Goal: Task Accomplishment & Management: Complete application form

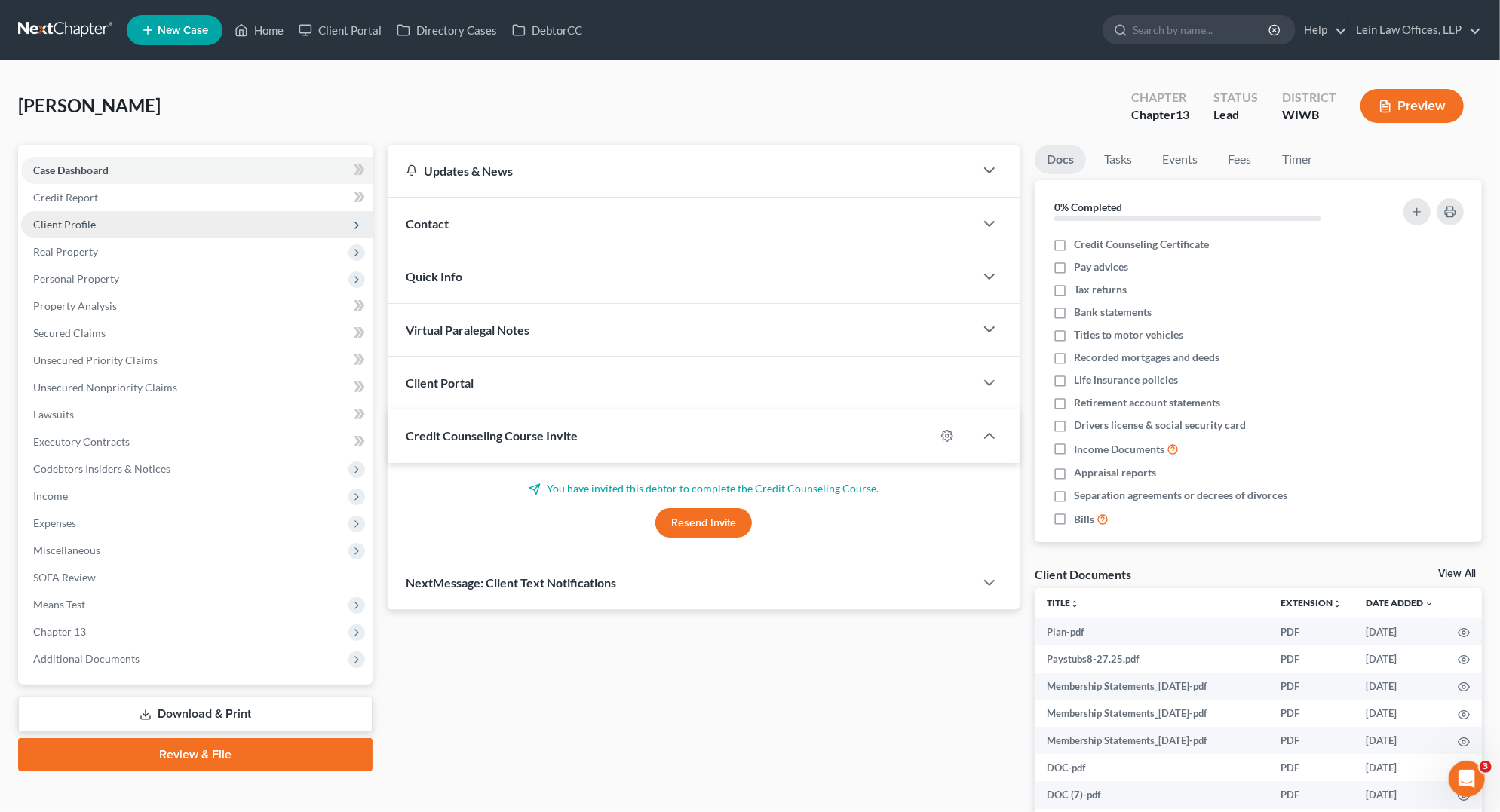
click at [108, 223] on span "Client Profile" at bounding box center [196, 225] width 351 height 27
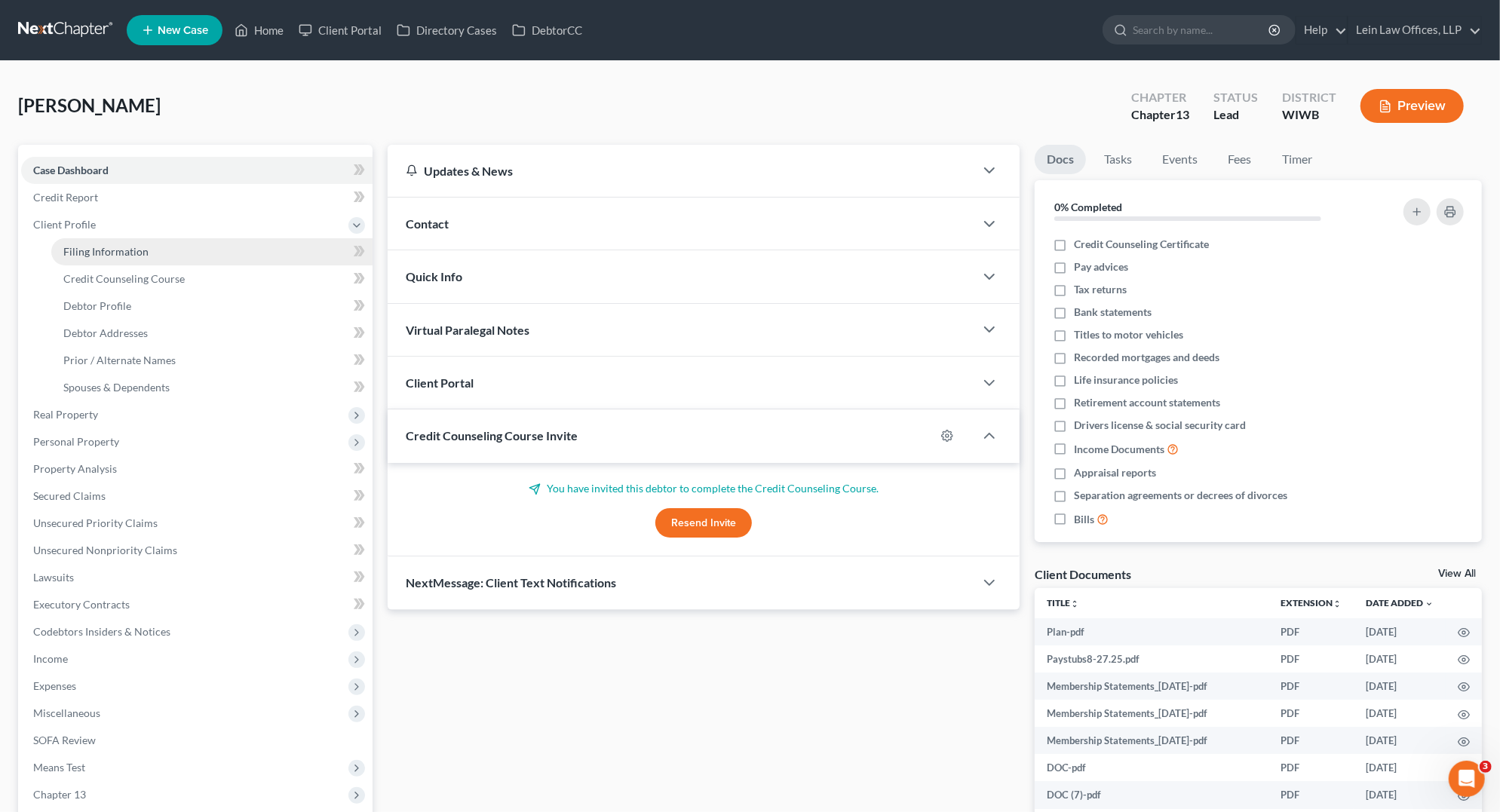
click at [117, 251] on span "Filing Information" at bounding box center [105, 251] width 85 height 13
select select "1"
select select "0"
select select "3"
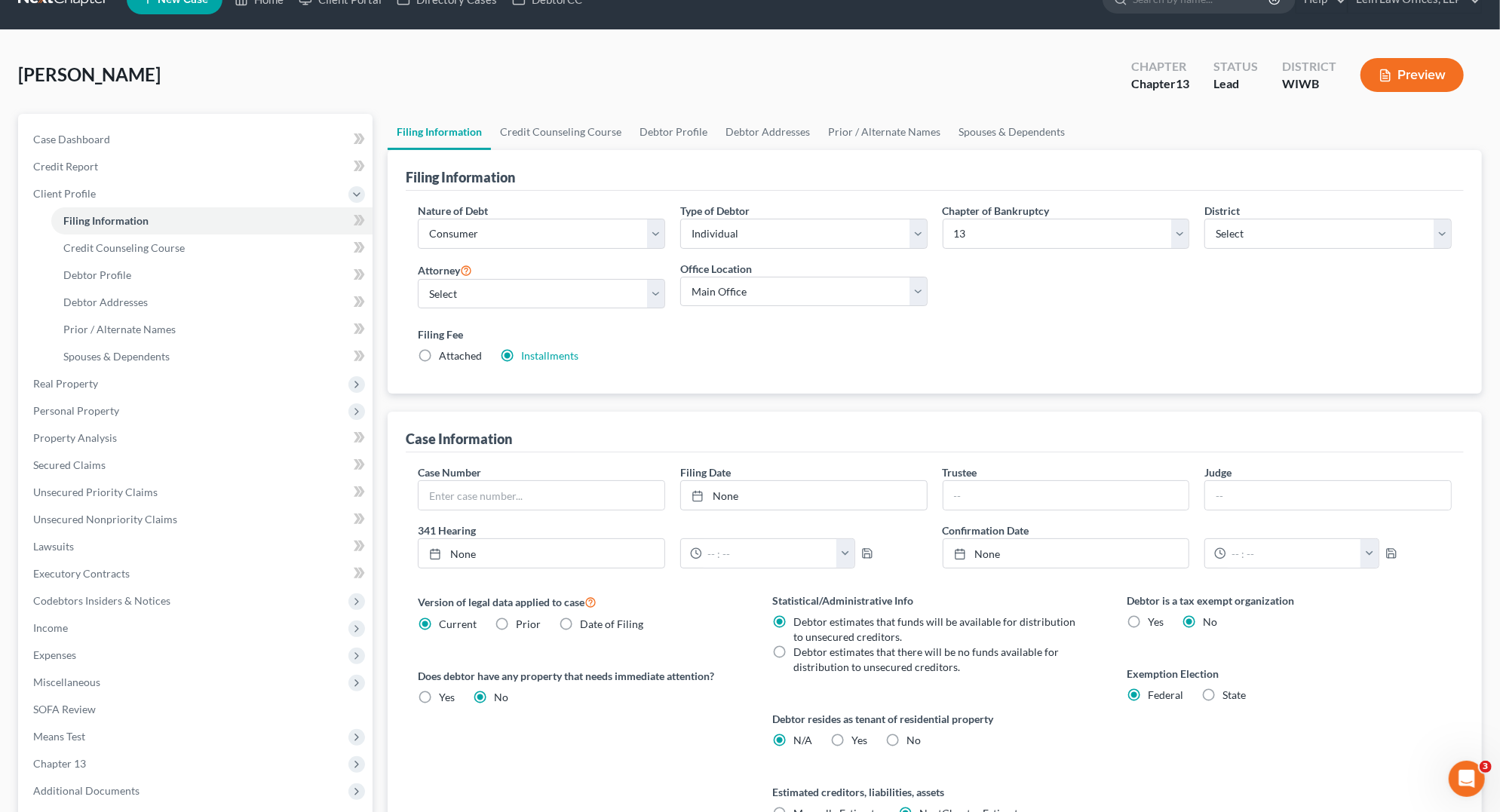
scroll to position [40, 0]
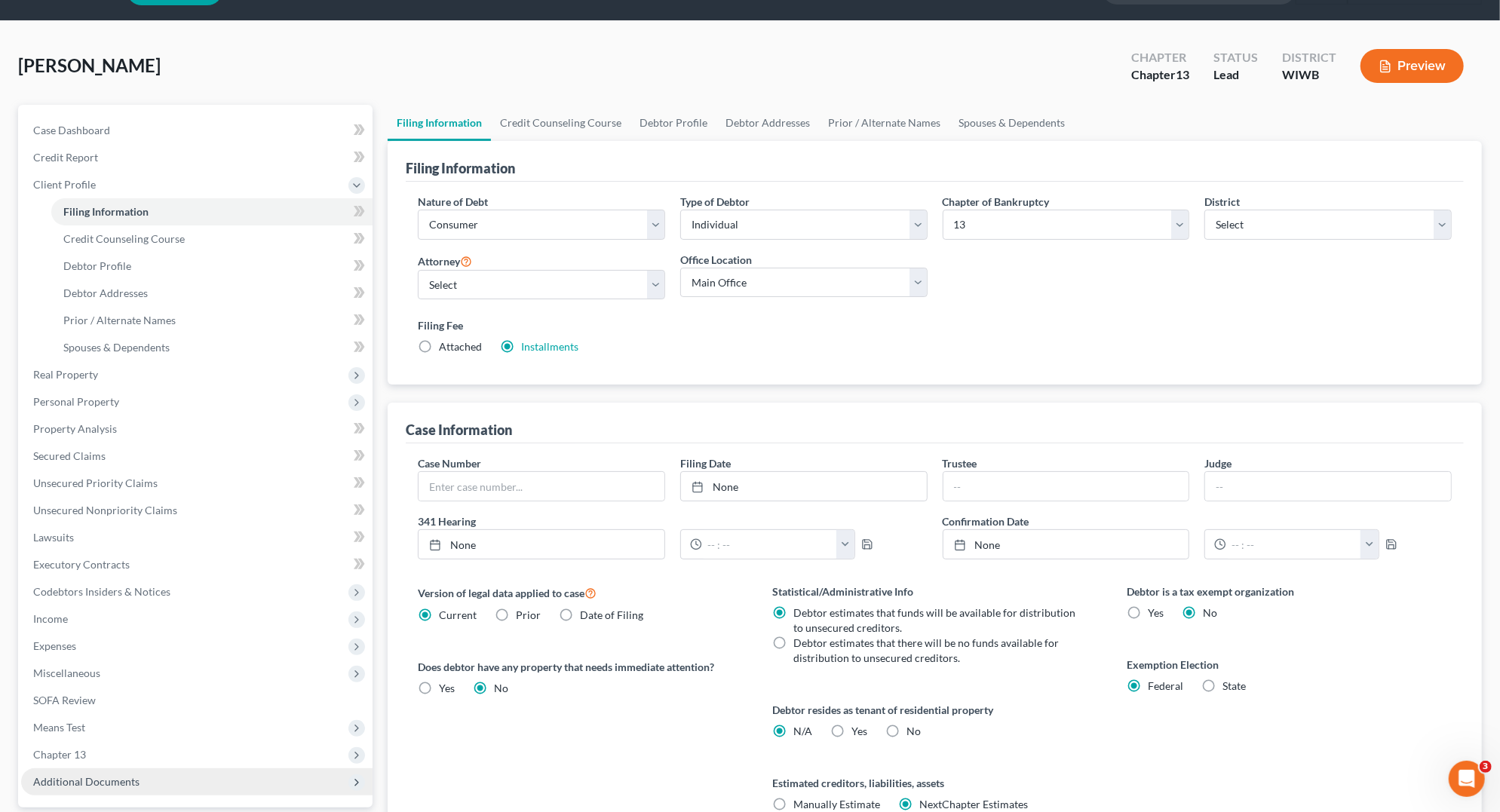
click at [140, 779] on span "Additional Documents" at bounding box center [196, 782] width 351 height 27
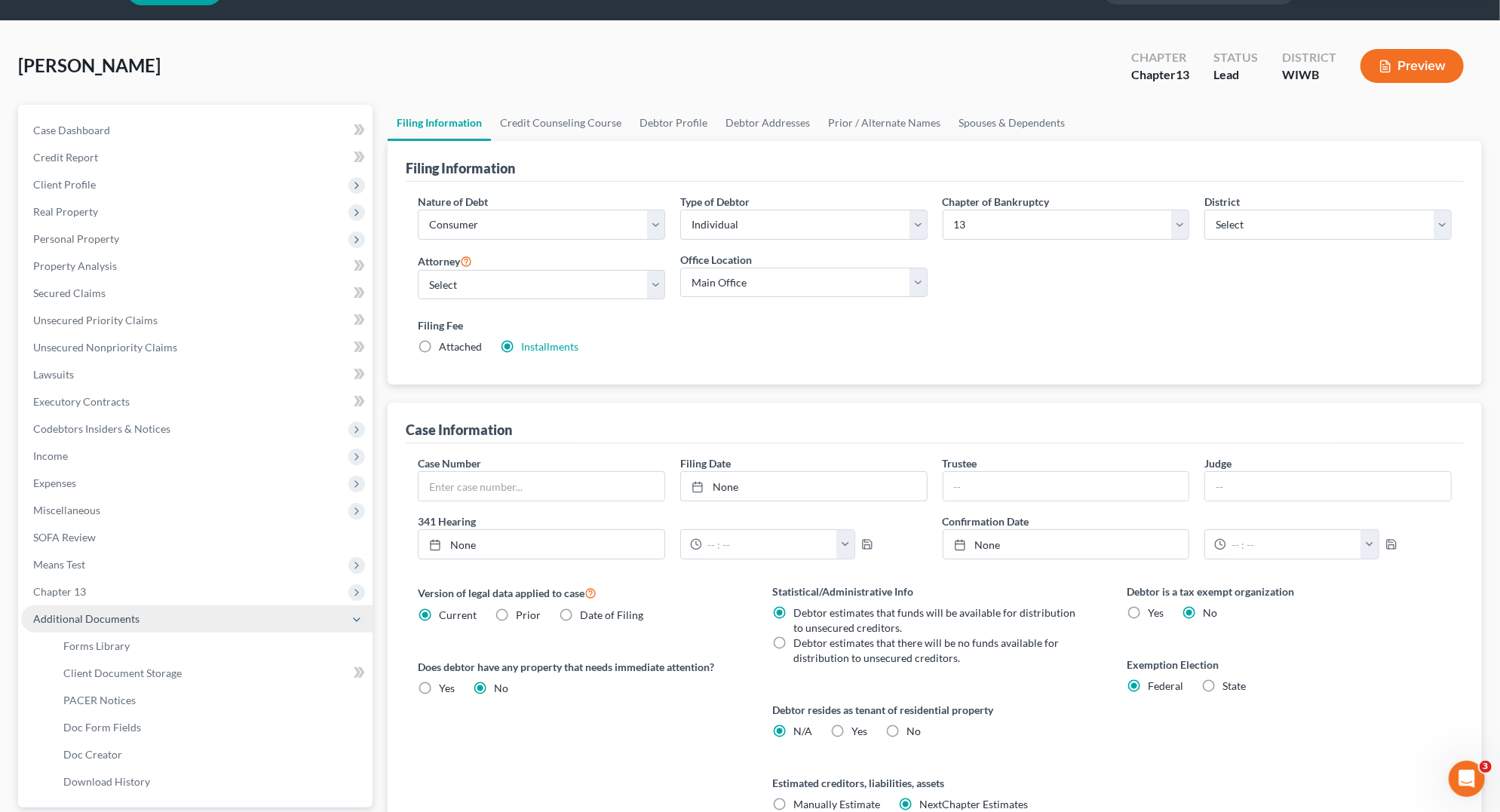
click at [140, 633] on span "Additional Documents" at bounding box center [196, 619] width 351 height 27
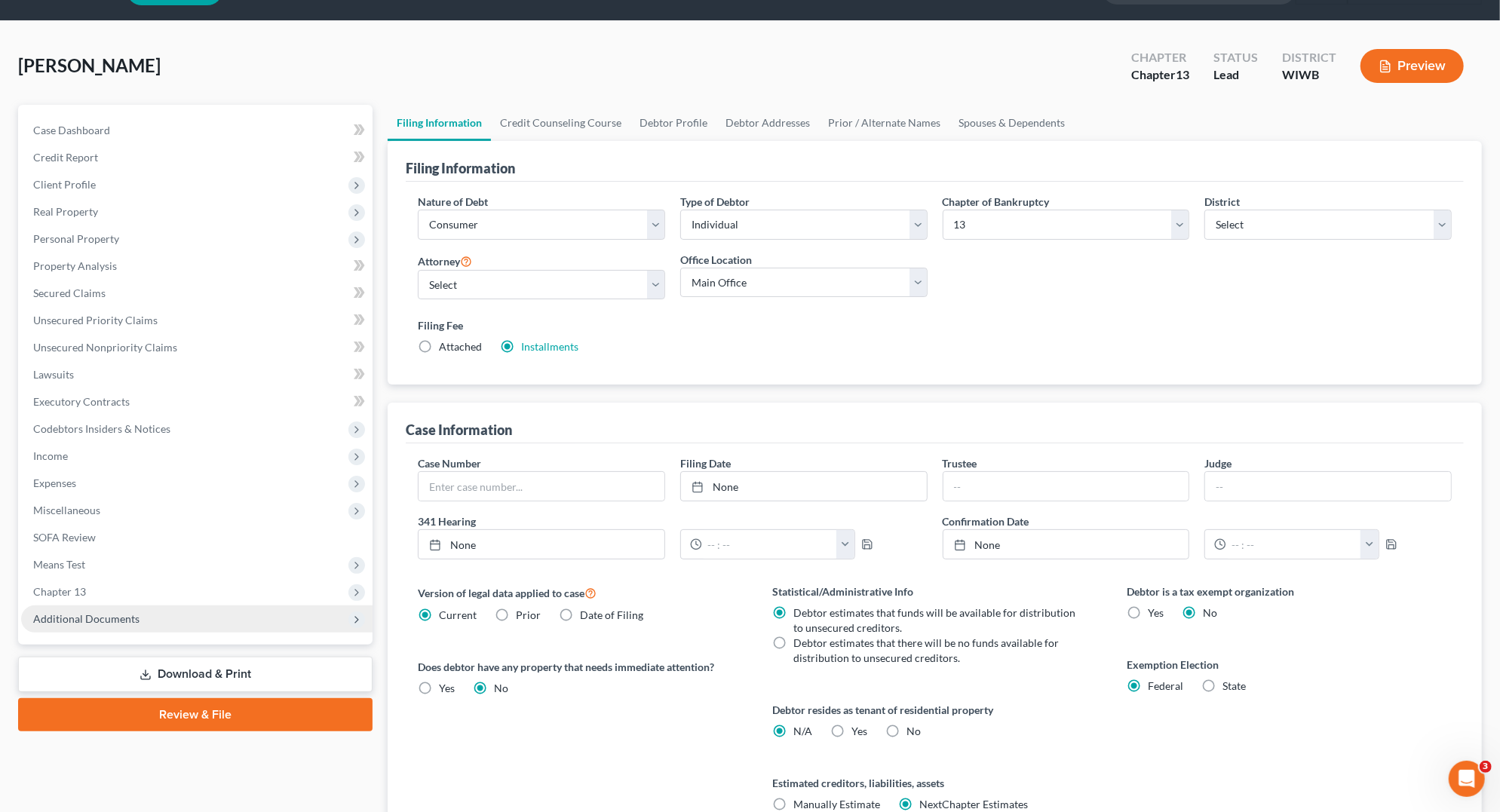
click at [197, 607] on span "Additional Documents" at bounding box center [196, 619] width 351 height 27
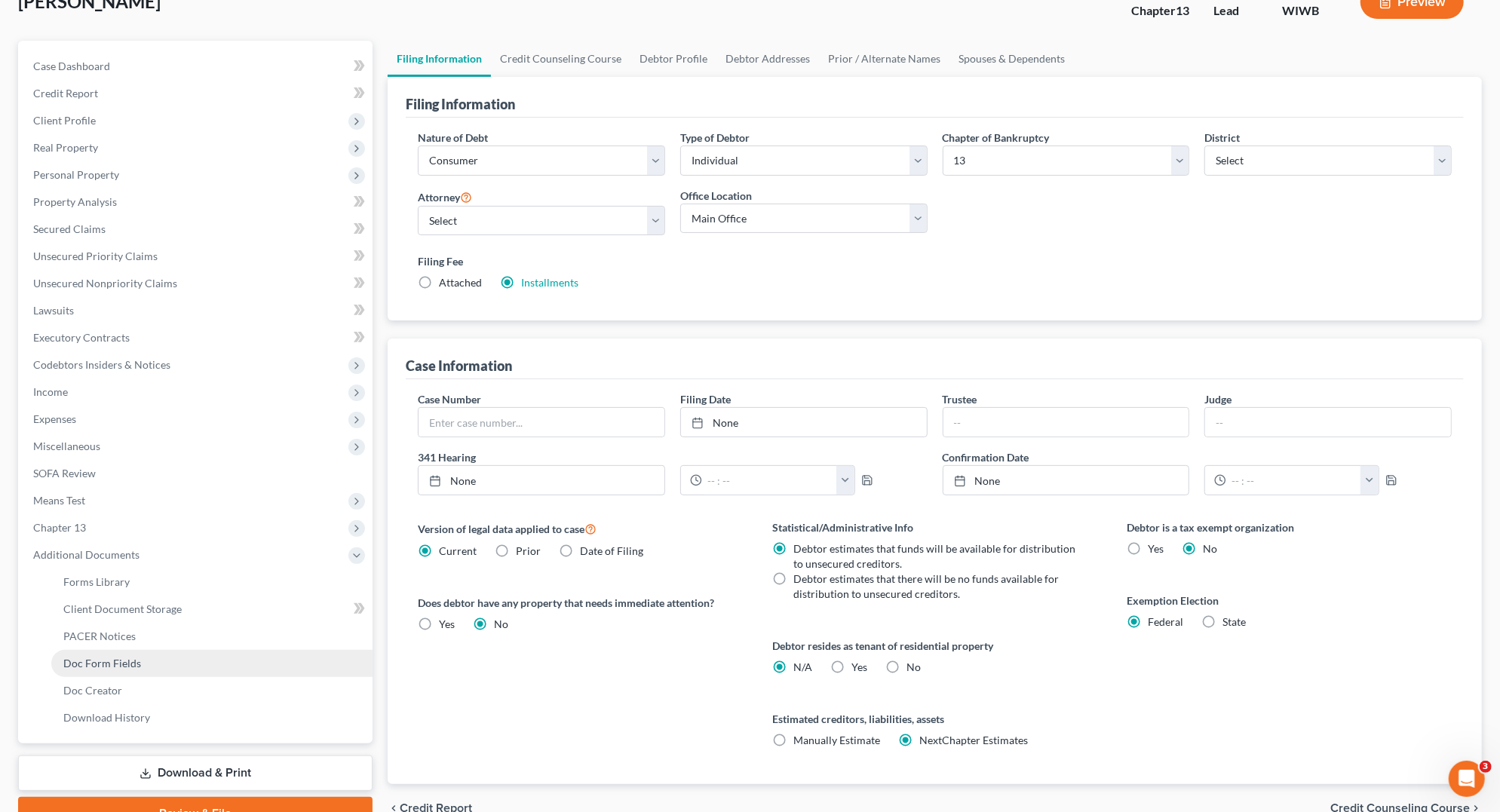
scroll to position [116, 0]
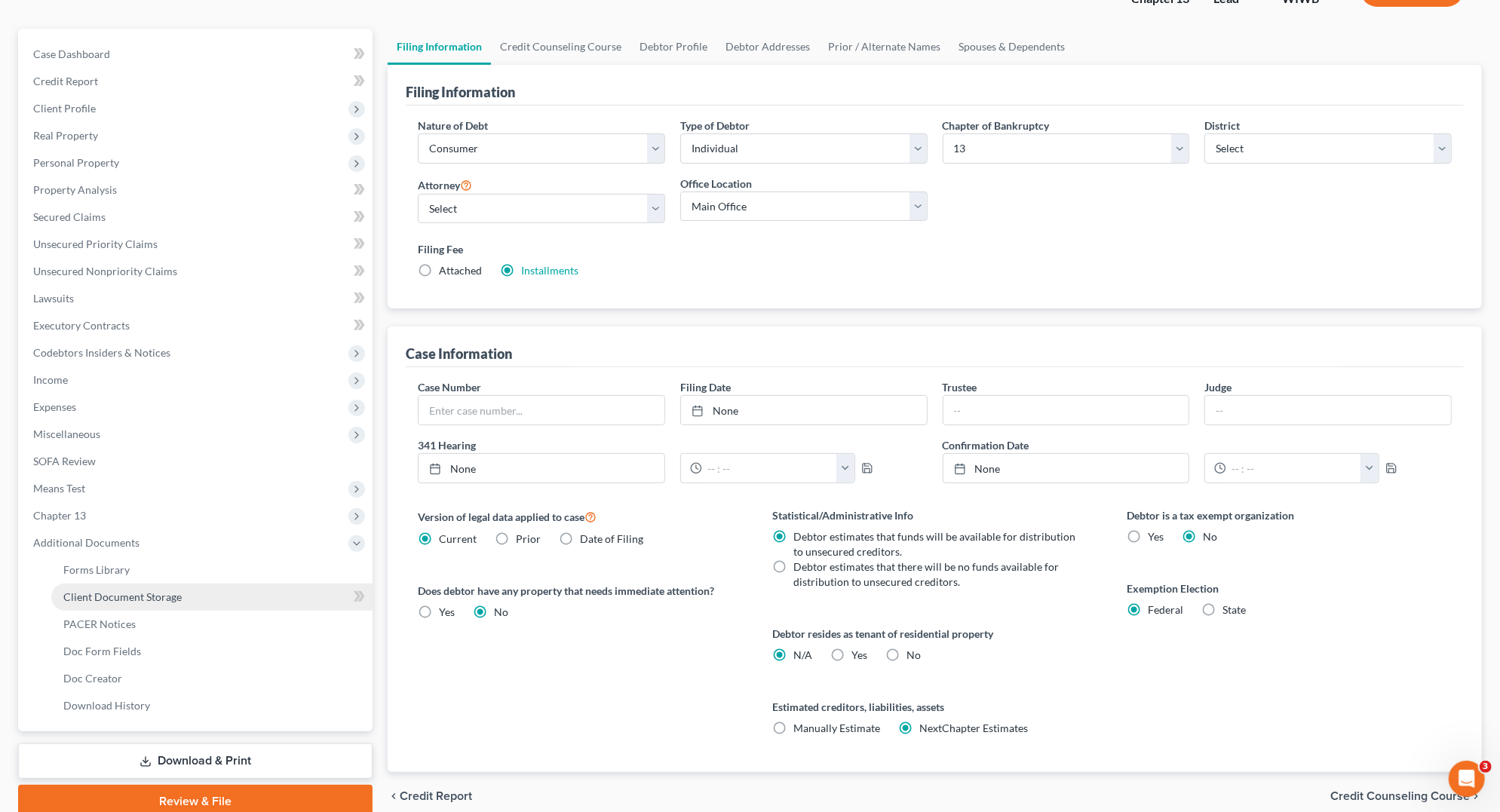
click at [243, 601] on link "Client Document Storage" at bounding box center [212, 597] width 321 height 27
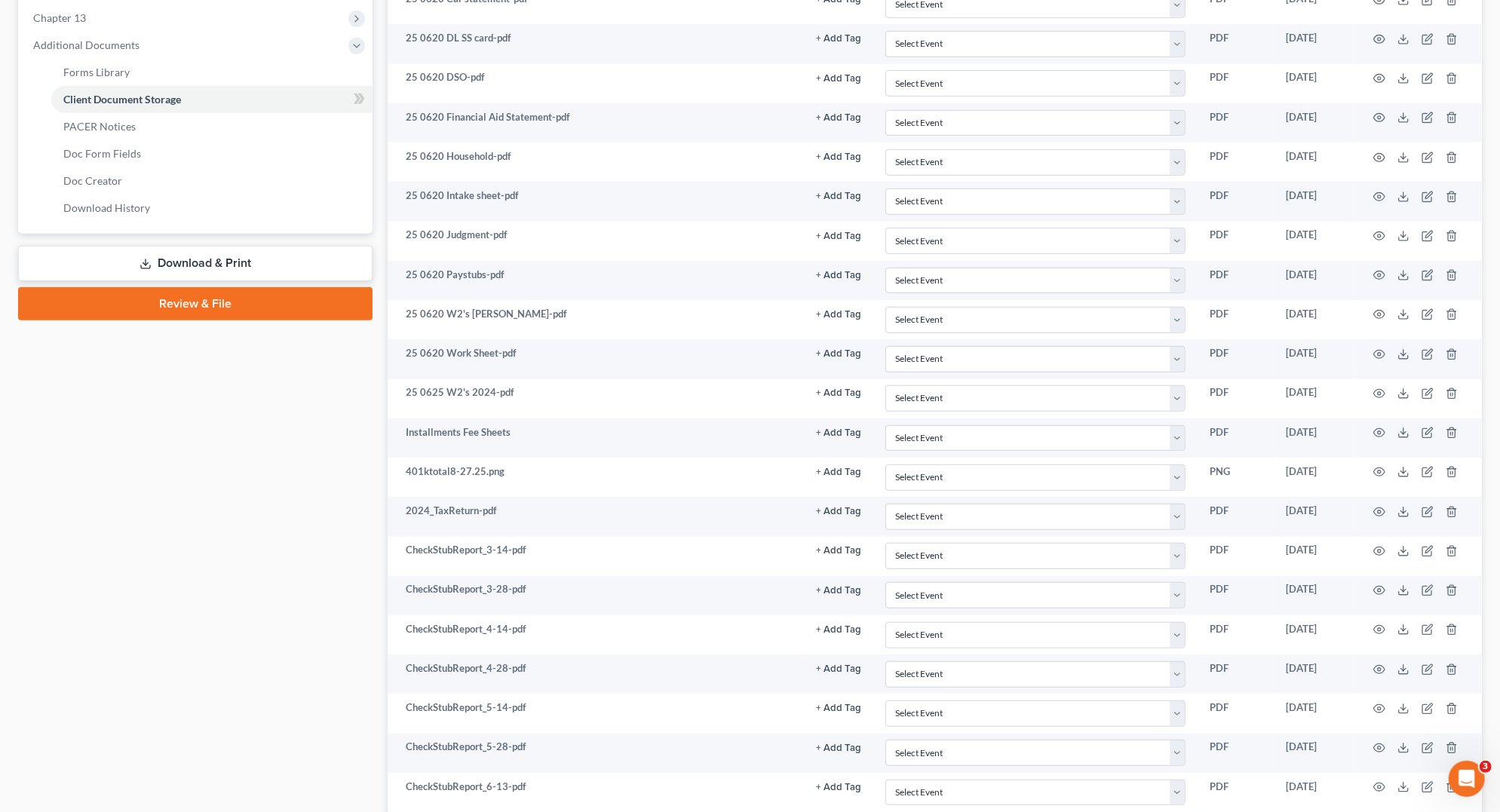
scroll to position [613, 0]
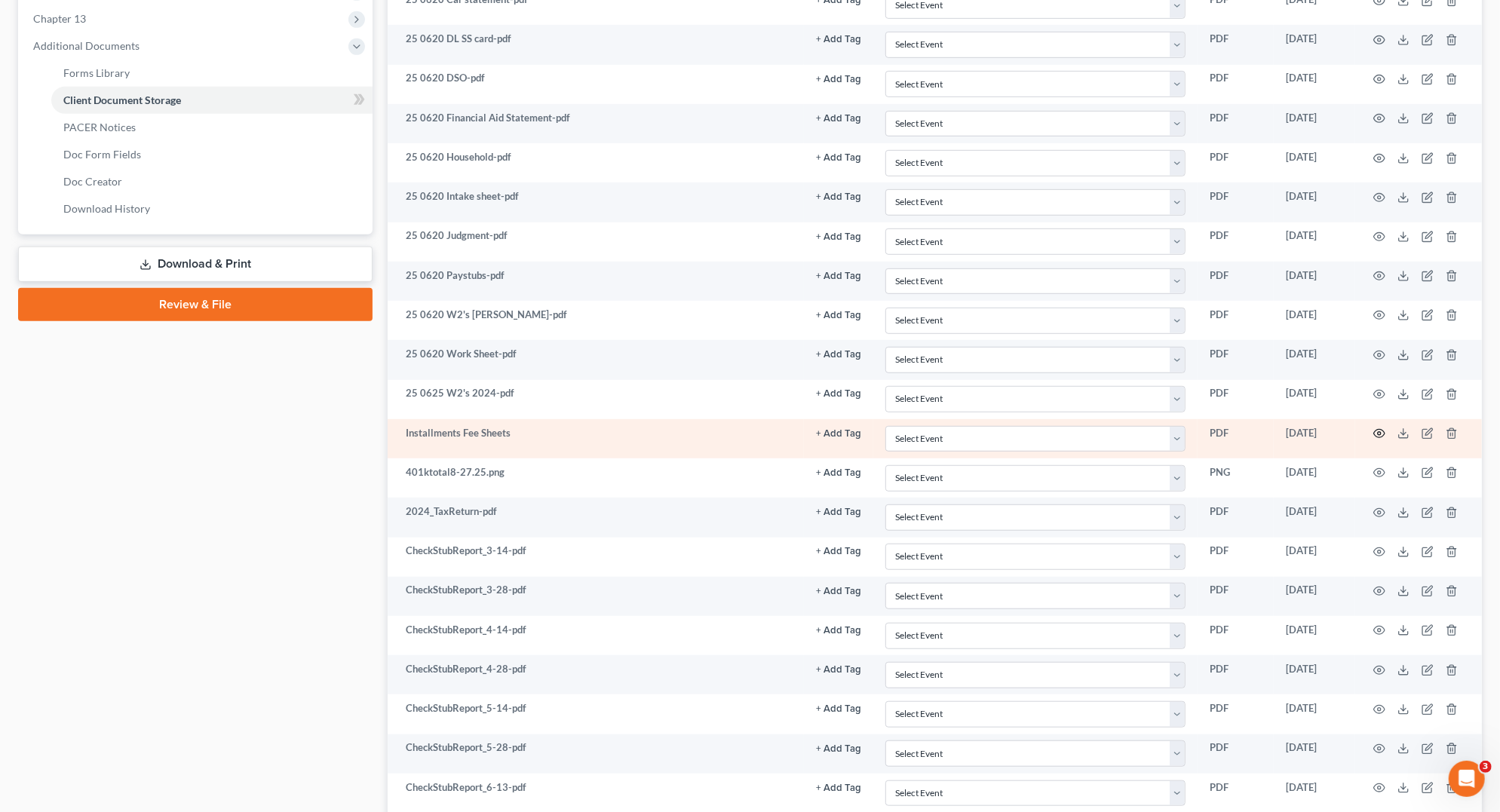
click at [1379, 432] on circle "button" at bounding box center [1379, 434] width 3 height 3
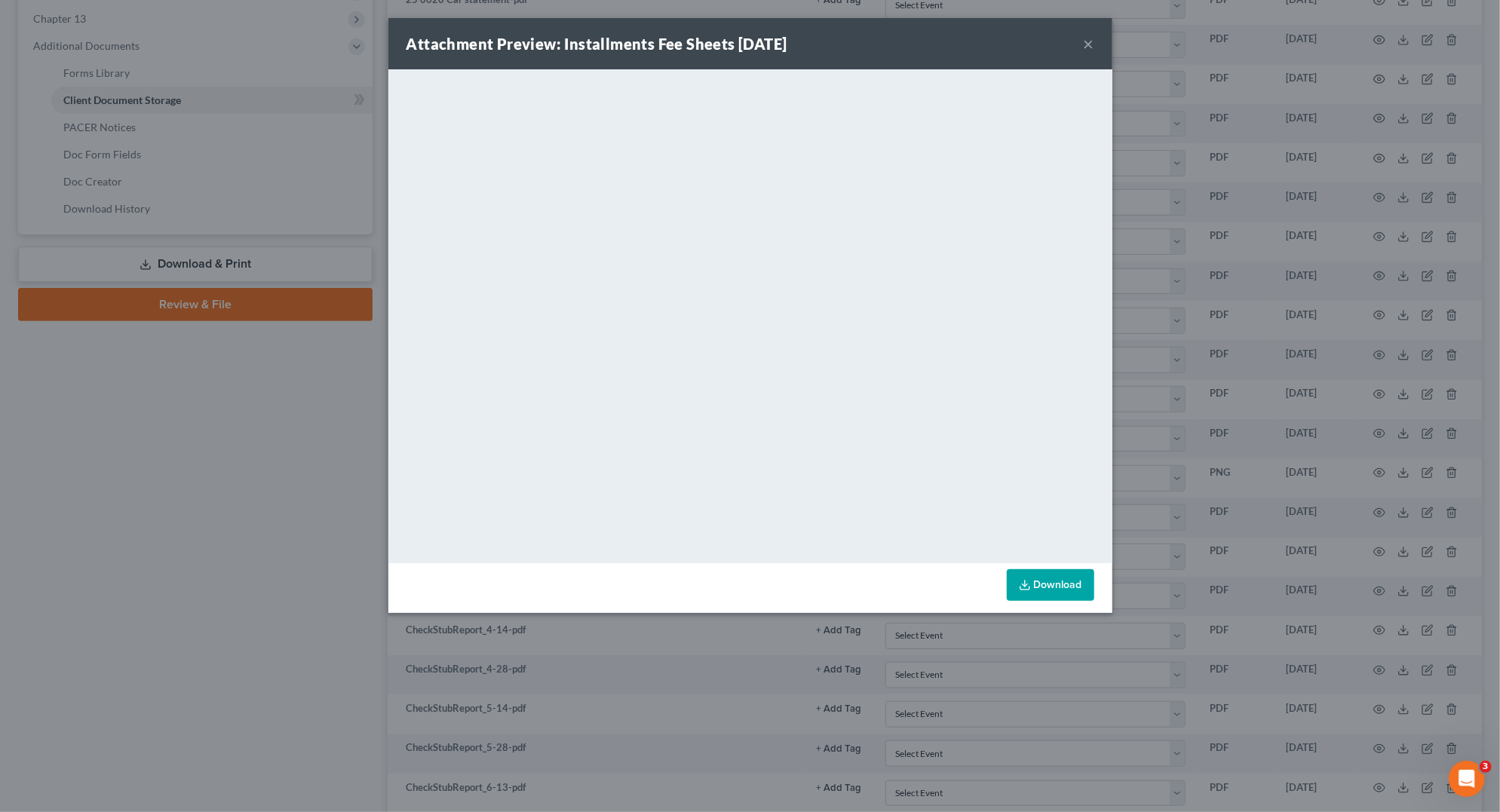
click at [130, 566] on div "Attachment Preview: Installments Fee Sheets [DATE] × <object ng-attr-data='[URL…" at bounding box center [750, 406] width 1500 height 812
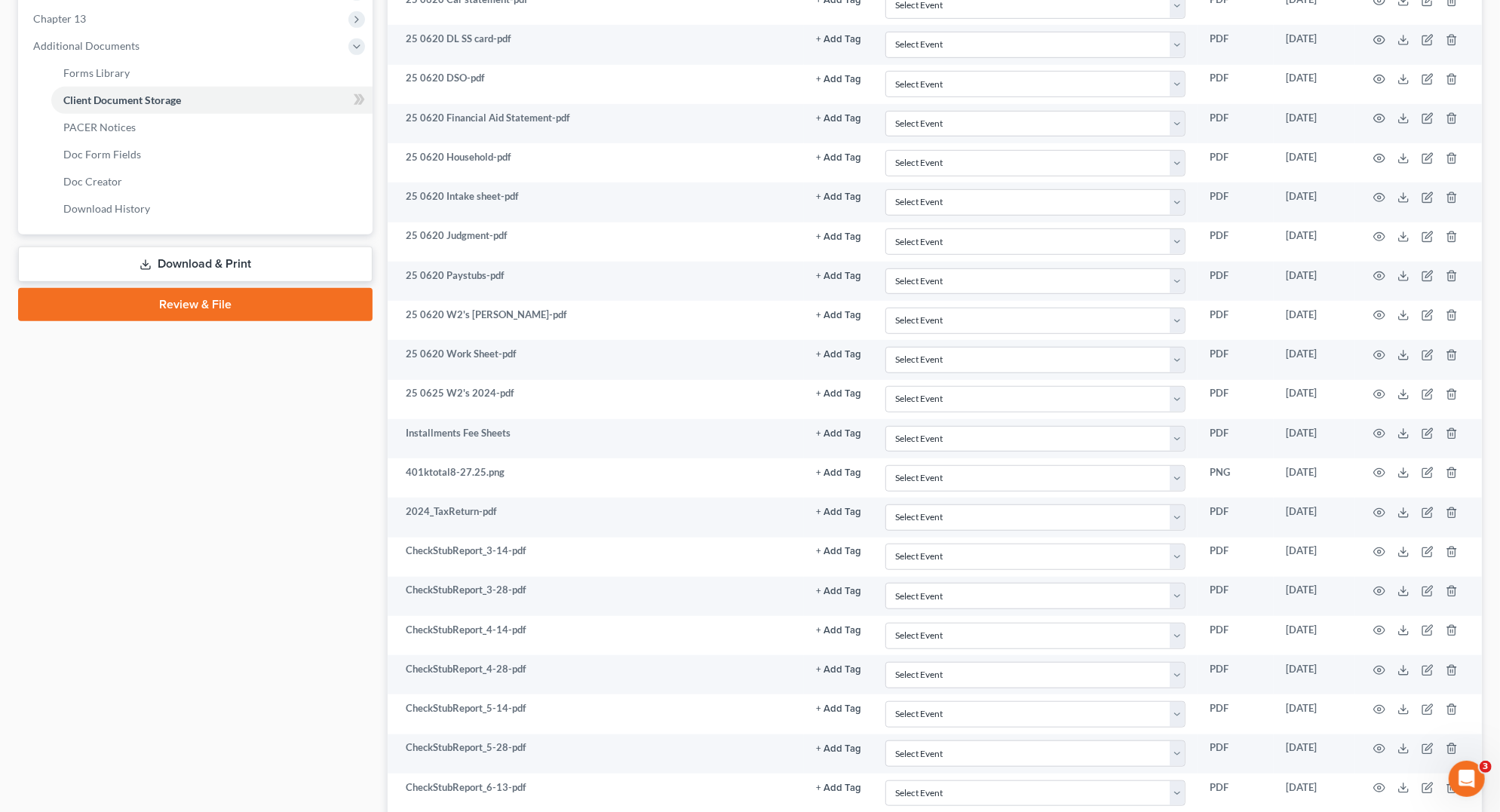
scroll to position [0, 0]
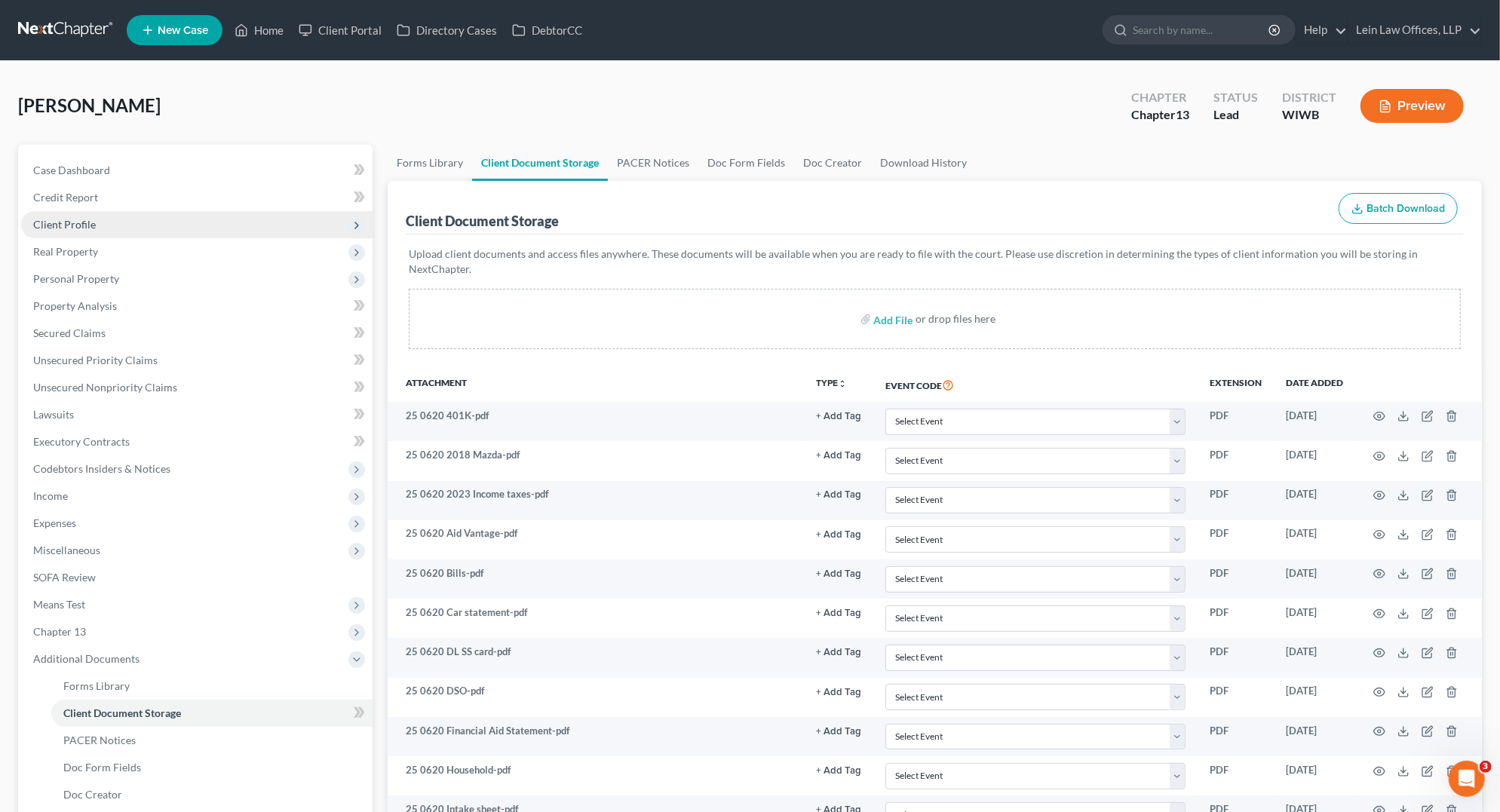
click at [179, 216] on span "Client Profile" at bounding box center [196, 225] width 351 height 27
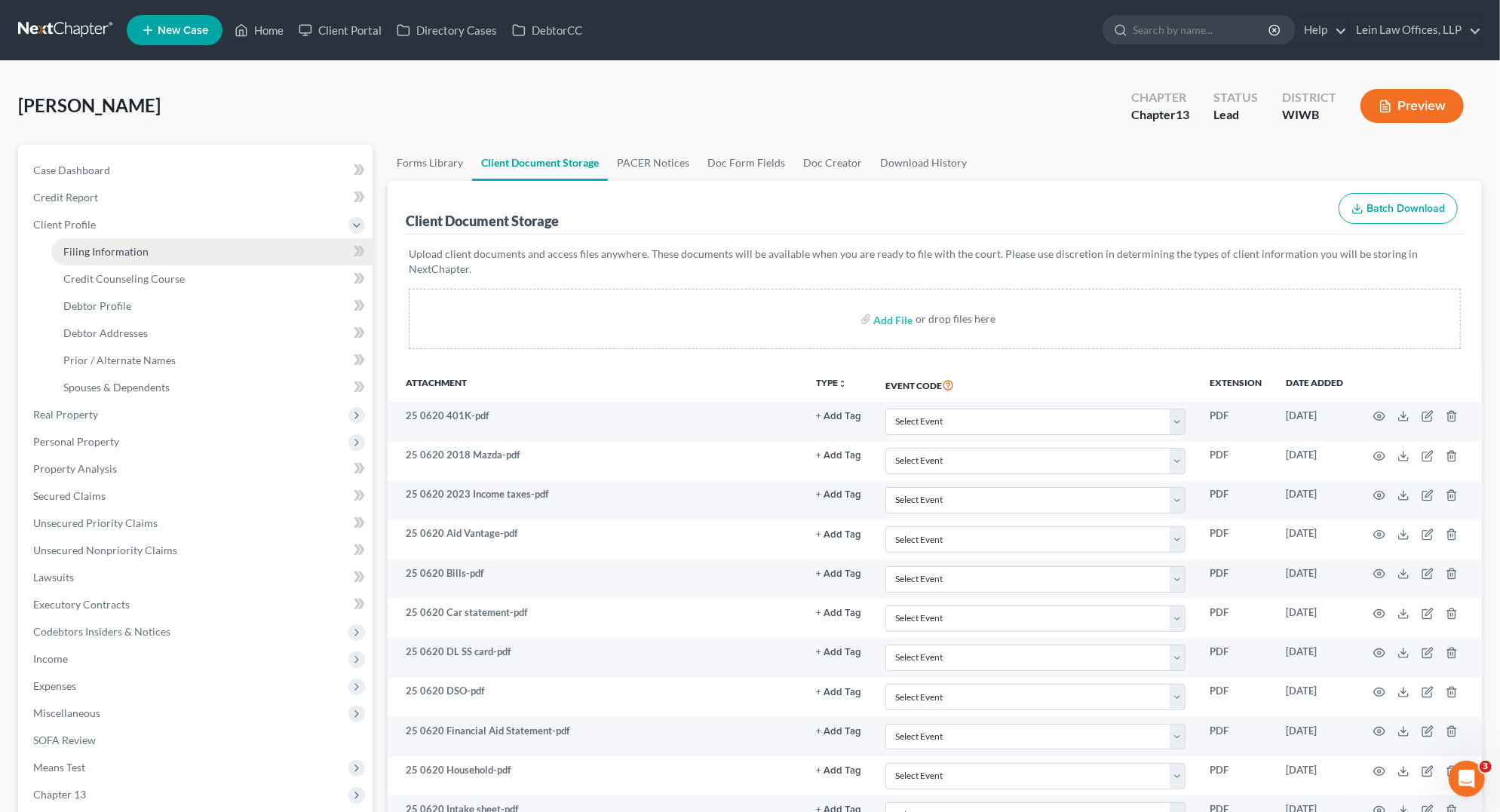
click at [174, 258] on link "Filing Information" at bounding box center [212, 252] width 321 height 27
select select "1"
select select "0"
select select "3"
select select "91"
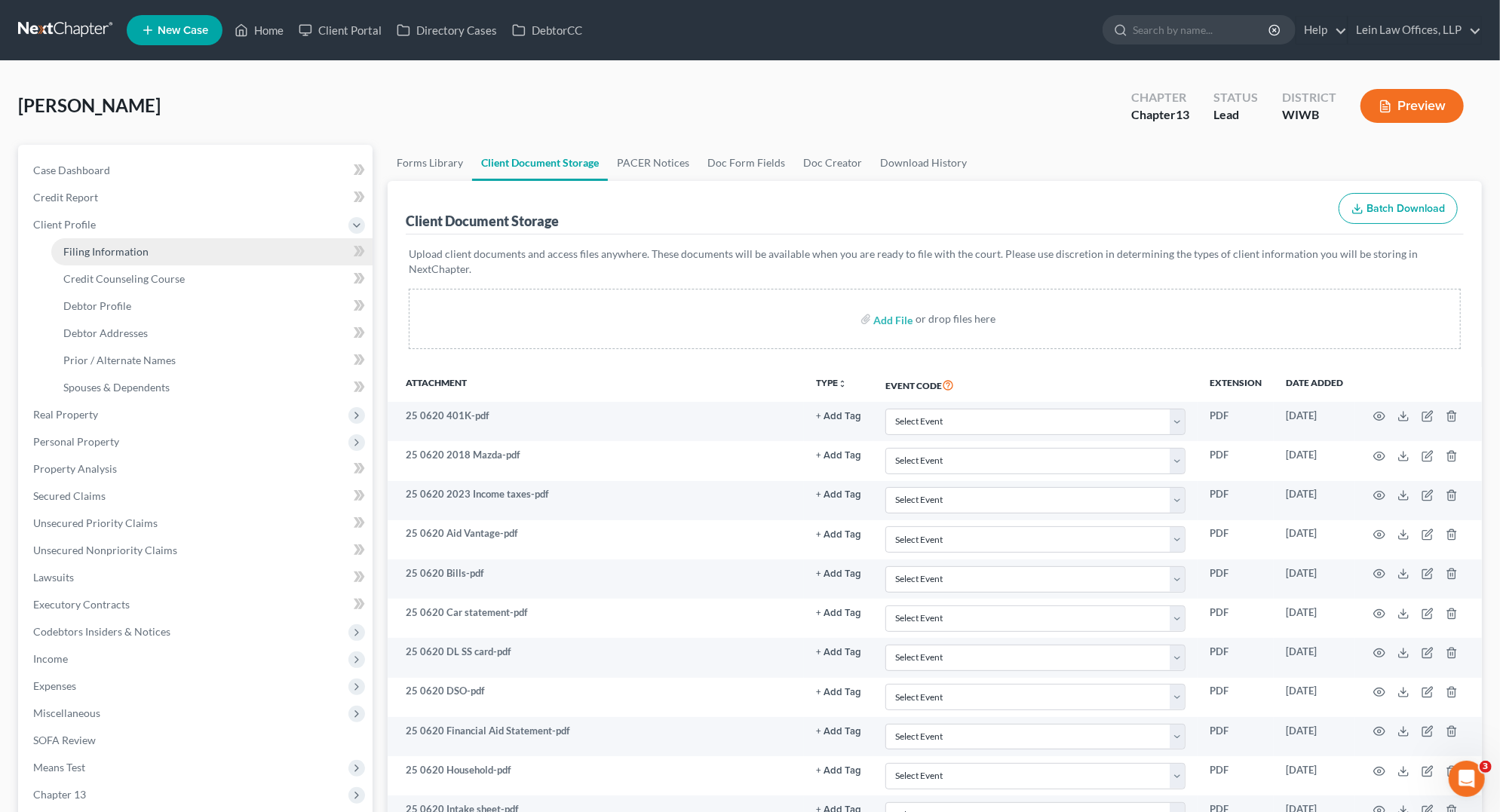
select select "0"
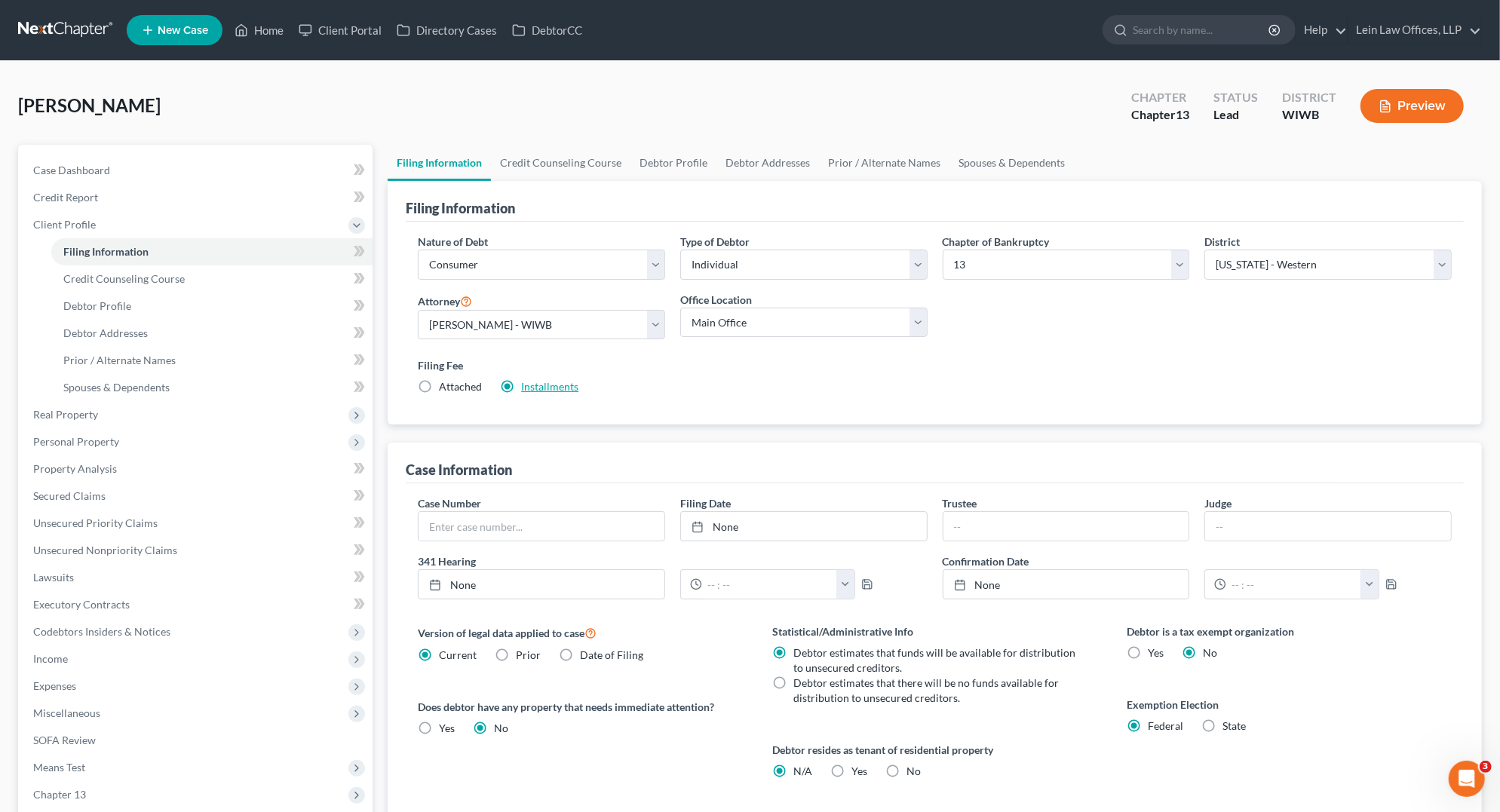
click at [550, 389] on link "Installments" at bounding box center [549, 386] width 57 height 13
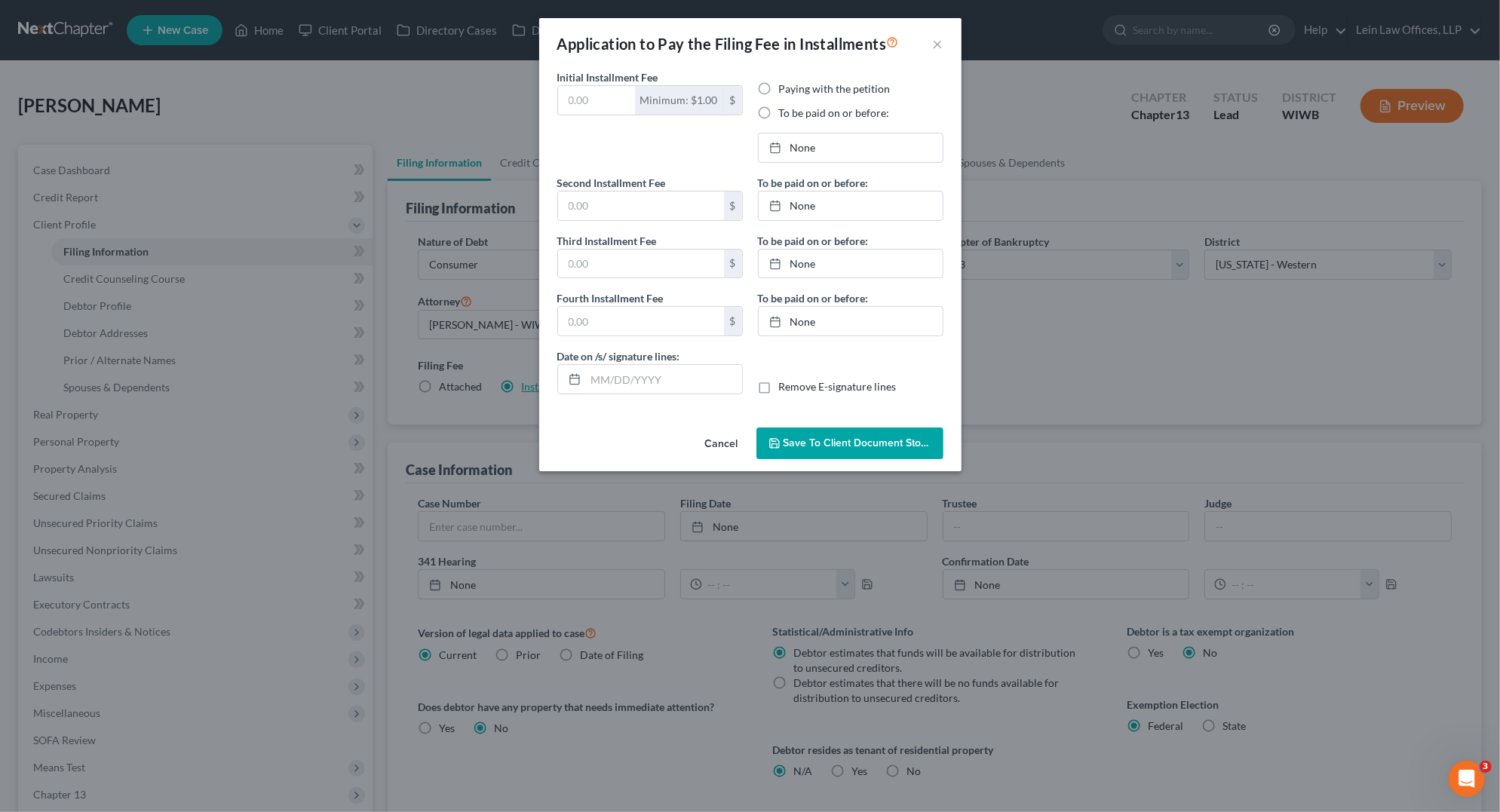
type input "313.00"
radio input "true"
type input "0.00"
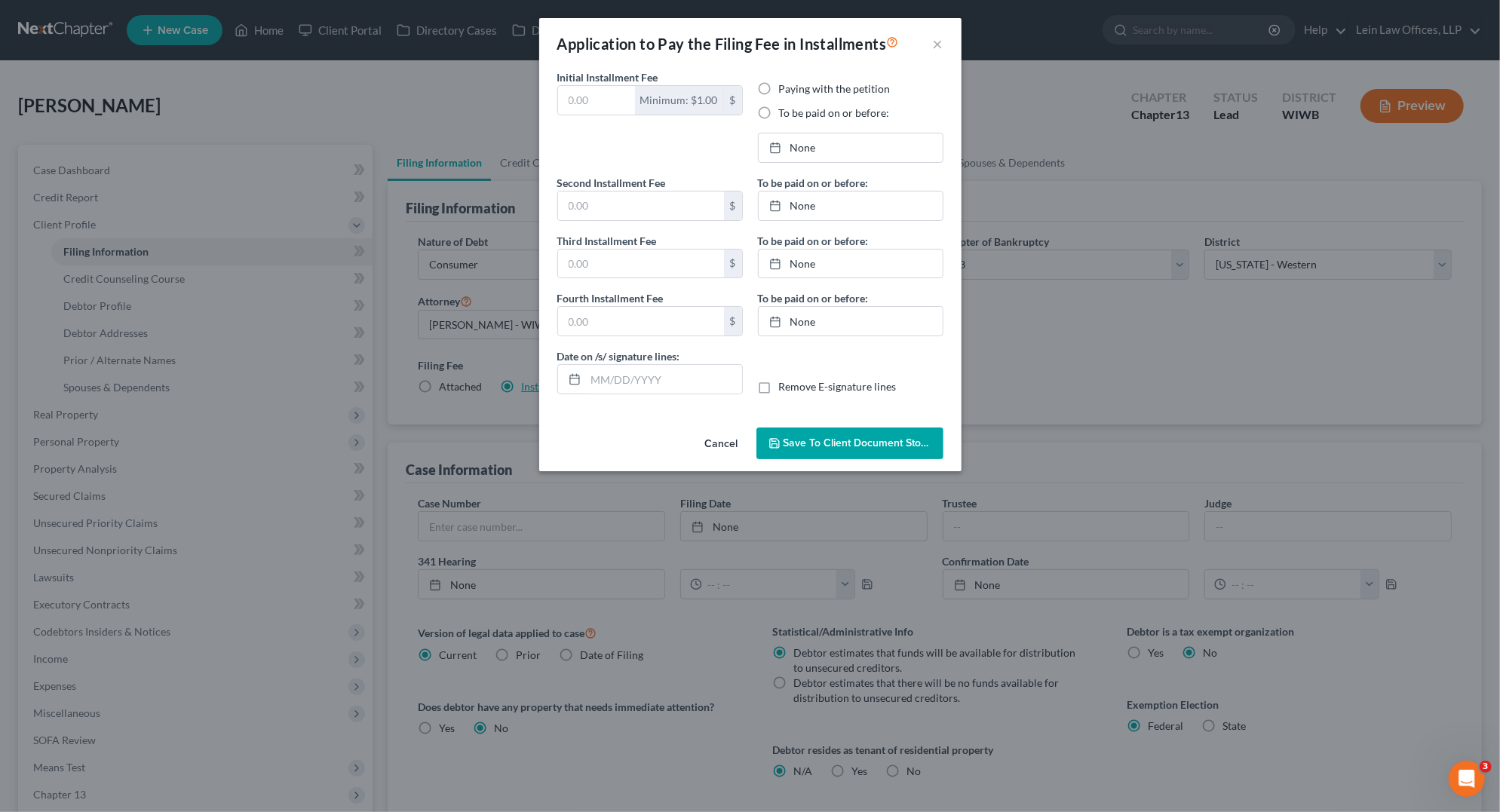
type input "[DATE]"
click at [935, 42] on button "×" at bounding box center [938, 43] width 11 height 18
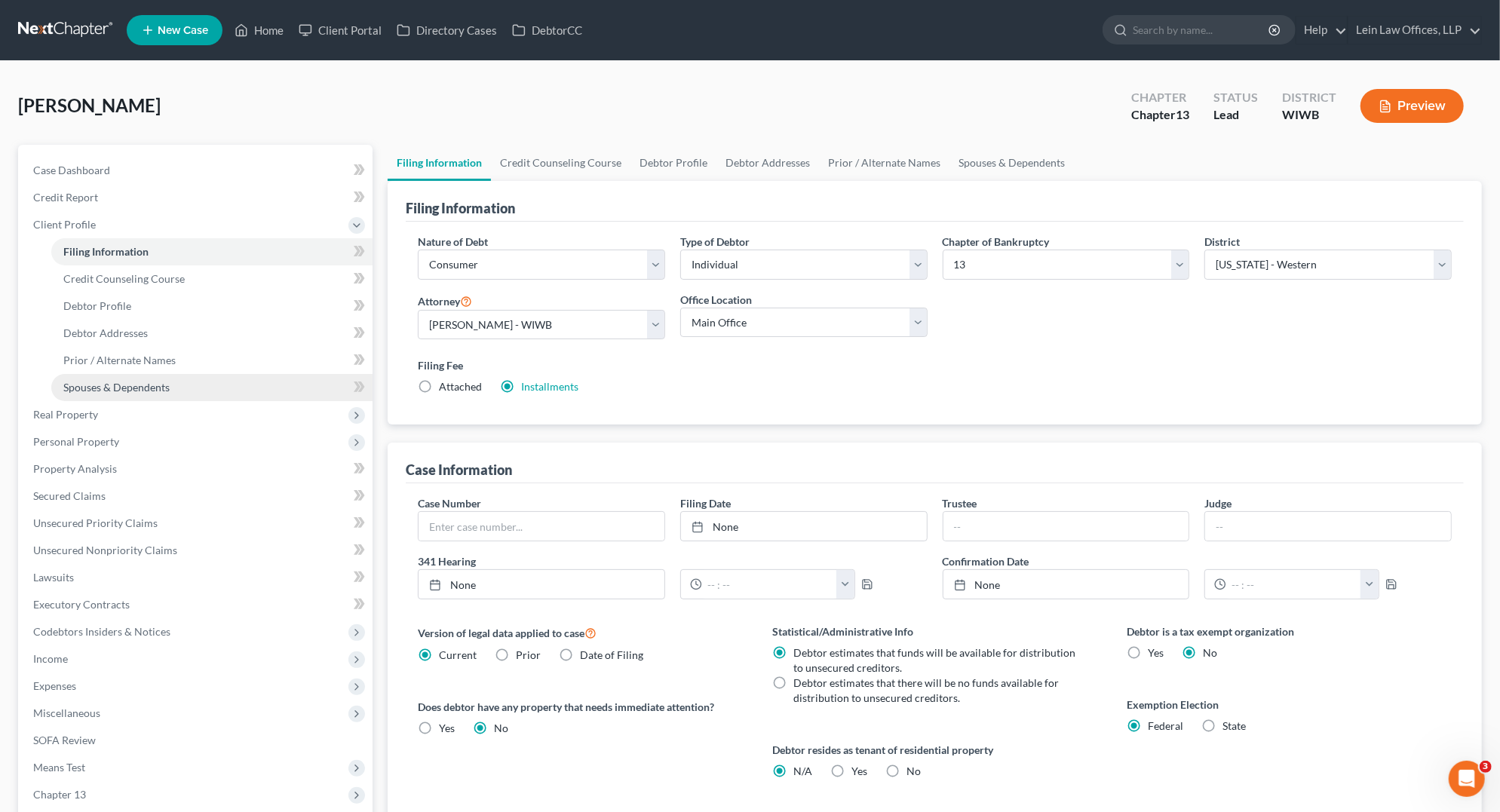
scroll to position [183, 0]
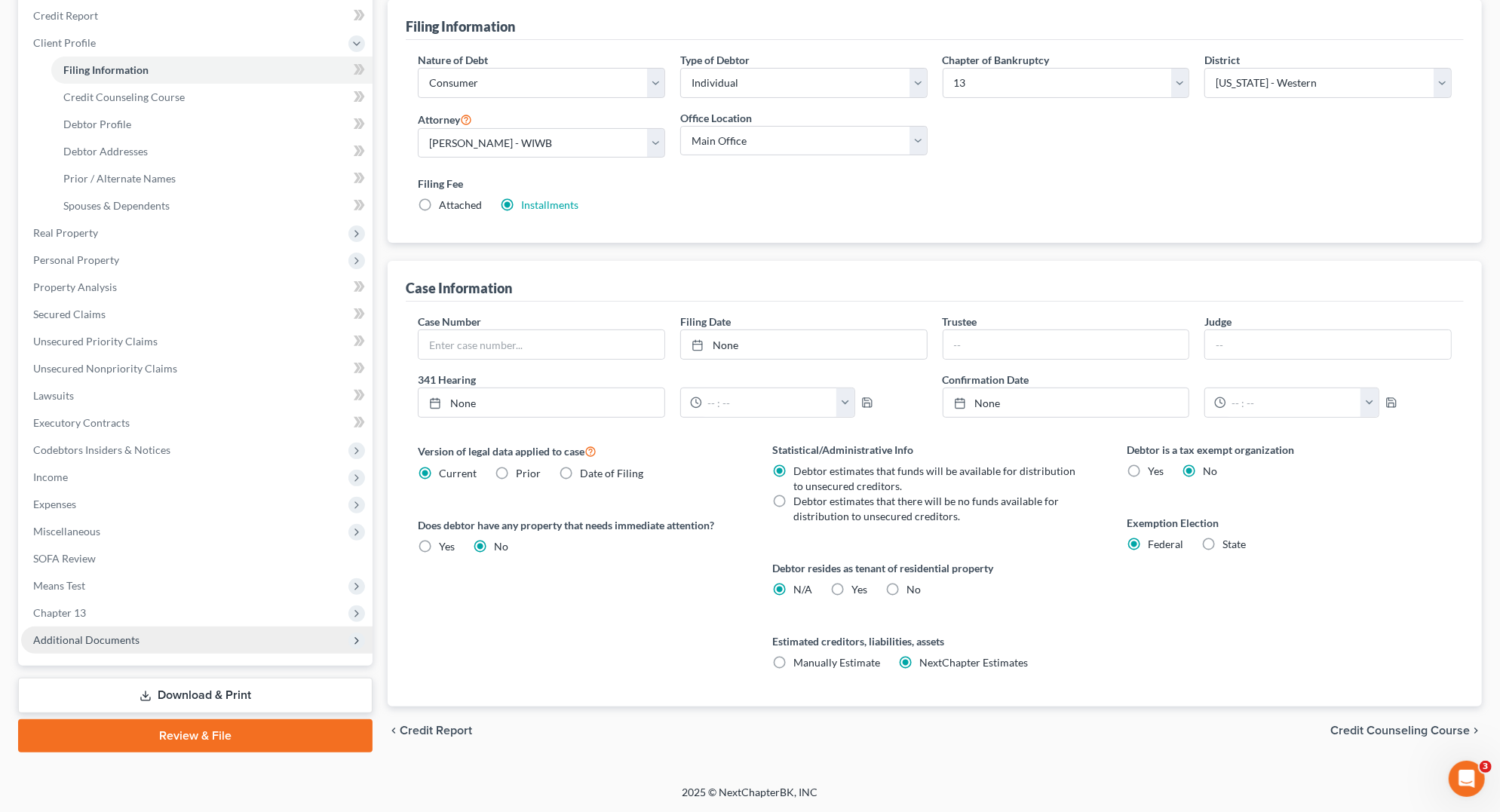
click at [180, 633] on span "Additional Documents" at bounding box center [196, 640] width 351 height 27
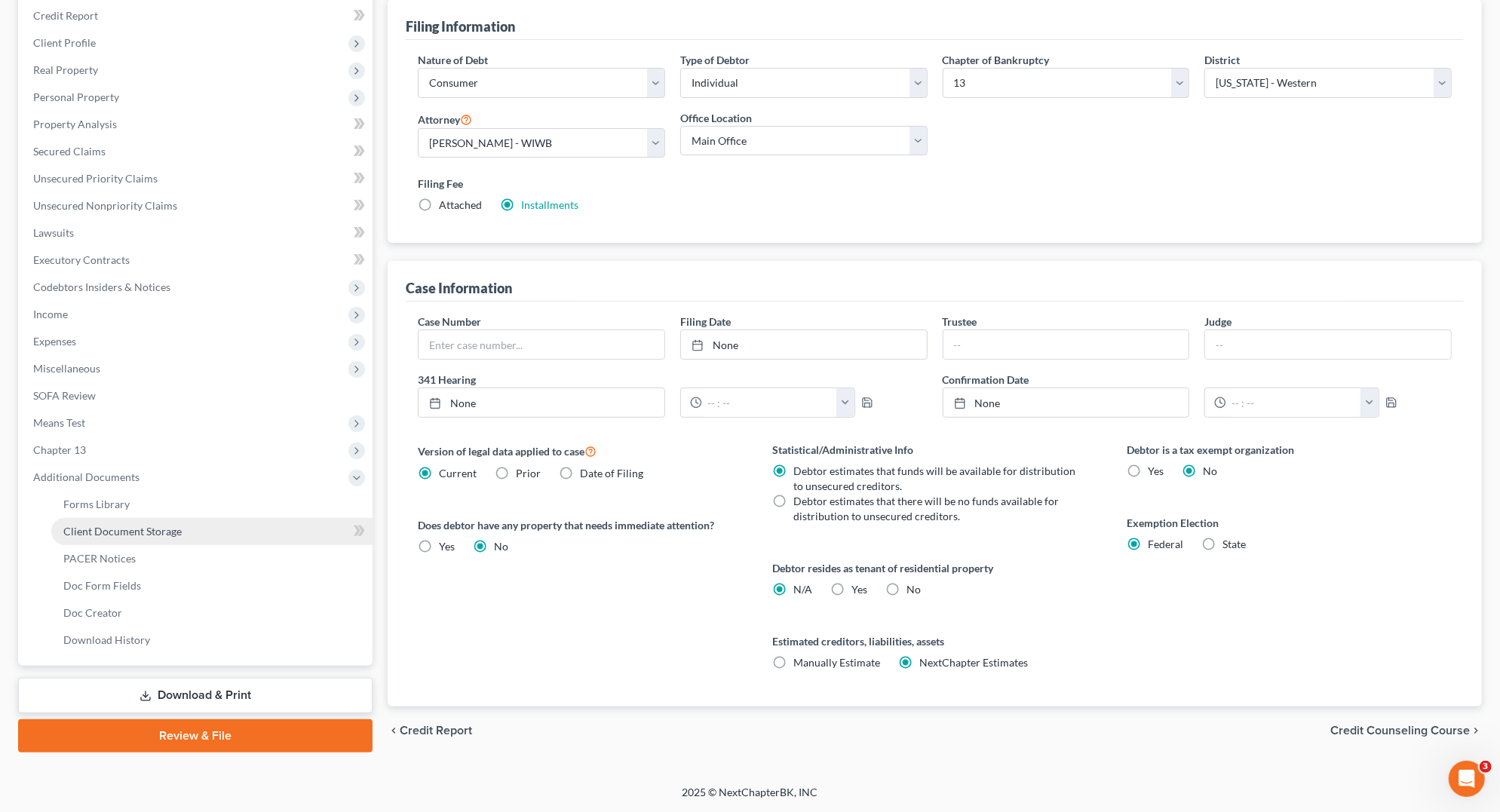
click at [158, 525] on span "Client Document Storage" at bounding box center [122, 531] width 119 height 13
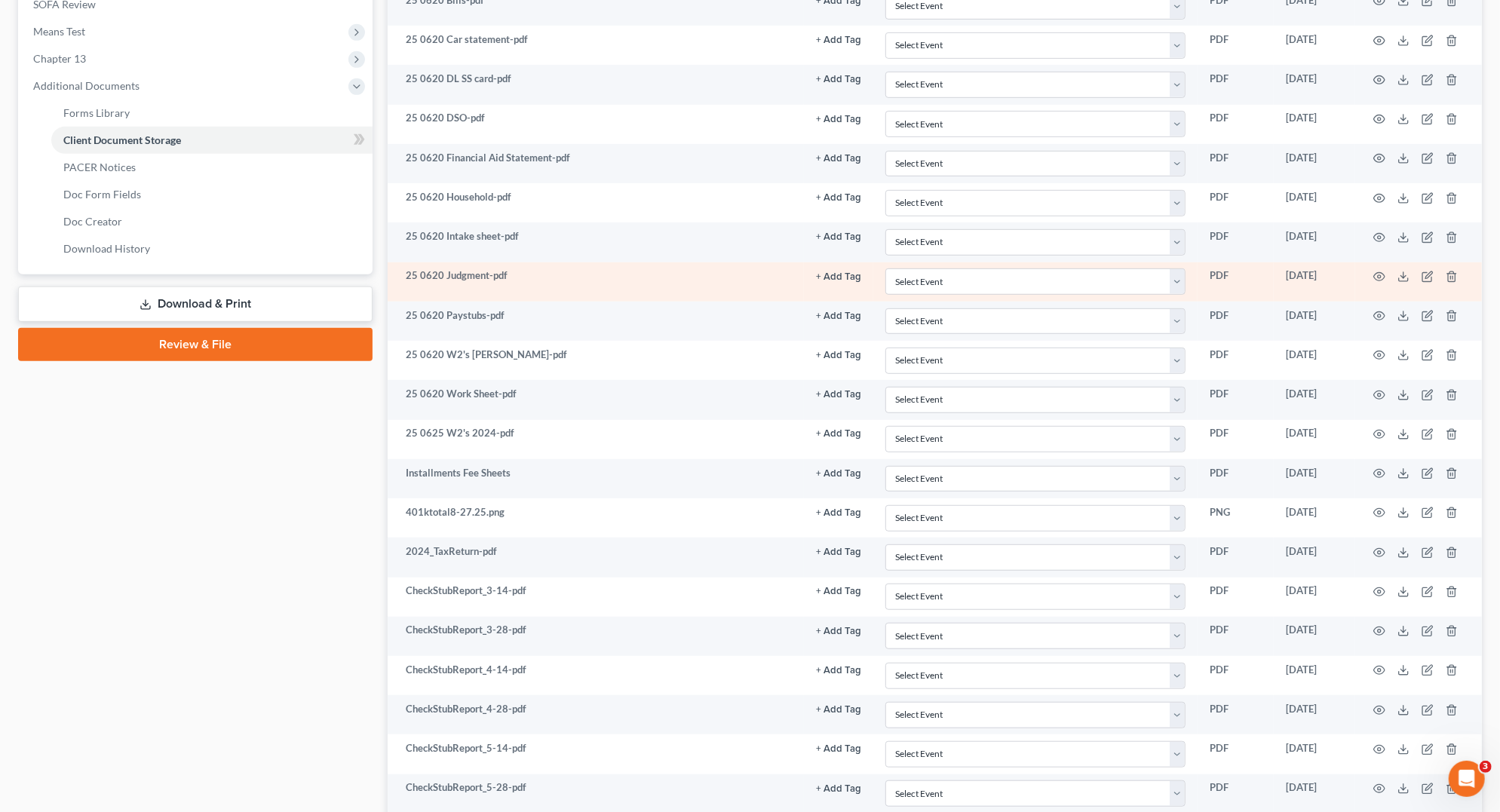
scroll to position [585, 0]
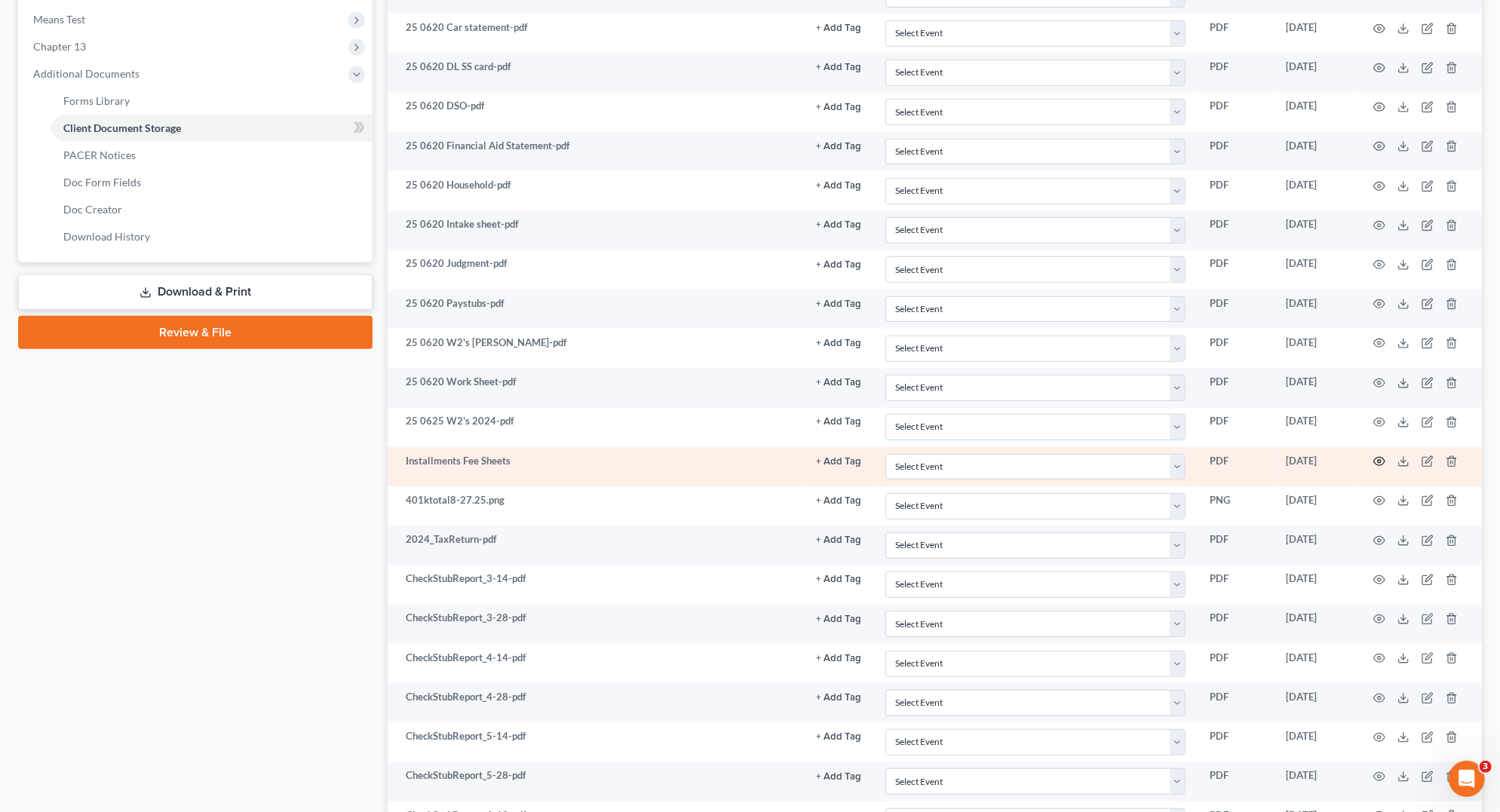
click at [1383, 457] on icon "button" at bounding box center [1379, 462] width 12 height 12
